Goal: Find contact information: Find contact information

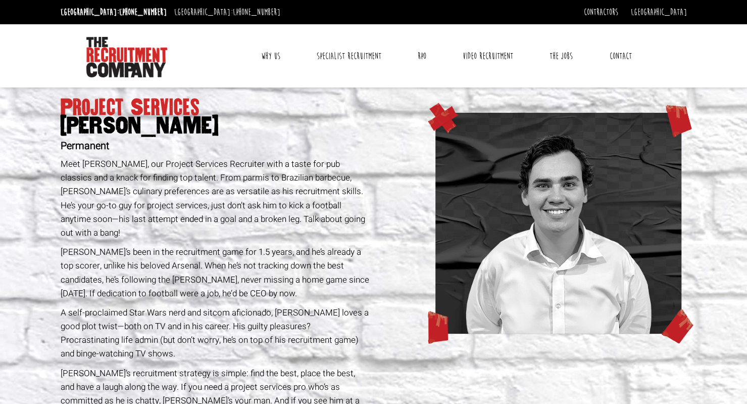
click at [242, 224] on p "Meet Sam McKay, our Project Services Recruiter with a taste for pub classics an…" at bounding box center [216, 198] width 310 height 82
click at [562, 55] on link "The Jobs" at bounding box center [561, 55] width 38 height 25
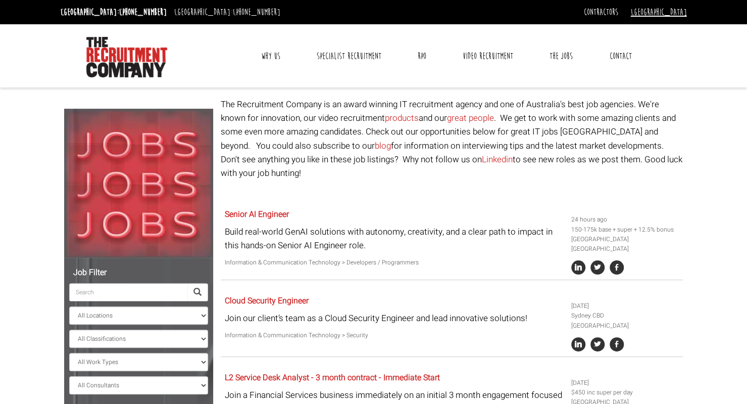
click at [670, 13] on link "[GEOGRAPHIC_DATA]" at bounding box center [659, 12] width 56 height 11
click at [668, 30] on link "[GEOGRAPHIC_DATA]" at bounding box center [653, 29] width 67 height 15
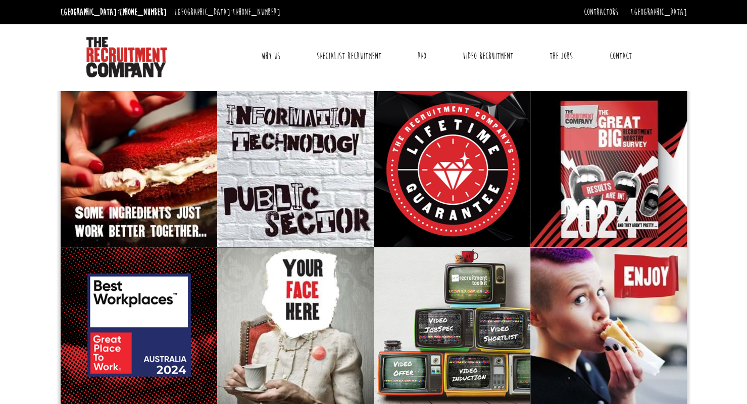
click at [622, 54] on link "Contact" at bounding box center [620, 55] width 37 height 25
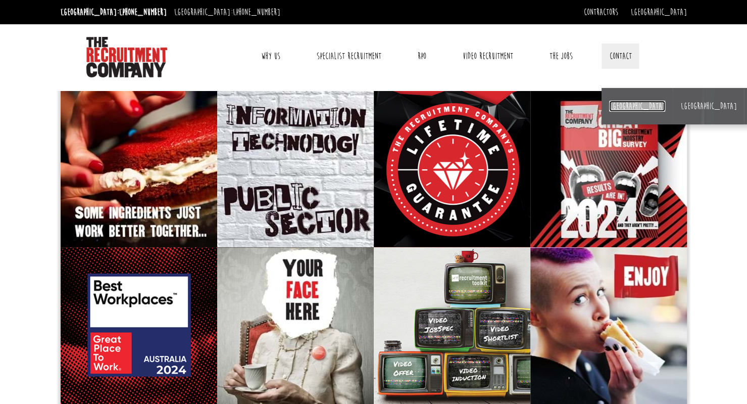
click at [620, 105] on link "[GEOGRAPHIC_DATA]" at bounding box center [637, 106] width 56 height 11
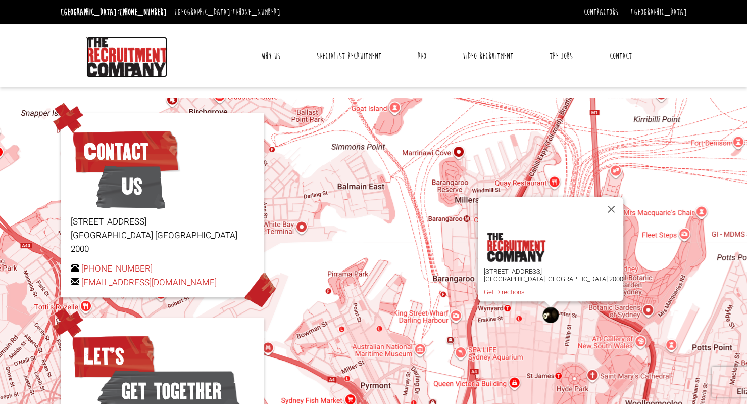
click at [117, 54] on img at bounding box center [126, 57] width 81 height 40
